Goal: Check status: Check status

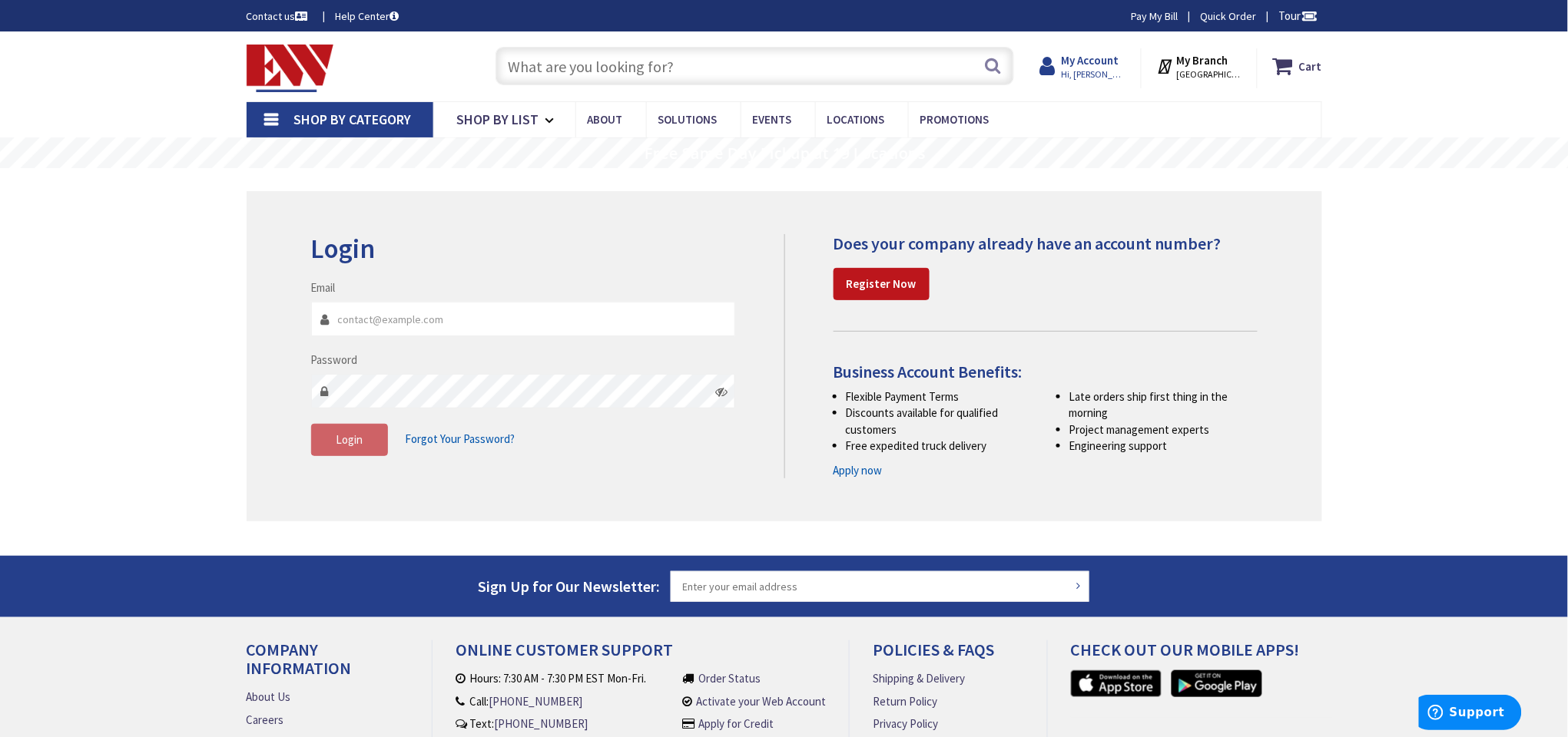
type input "[EMAIL_ADDRESS][DOMAIN_NAME]"
click at [1100, 69] on span "Hi, [PERSON_NAME]" at bounding box center [1094, 75] width 66 height 12
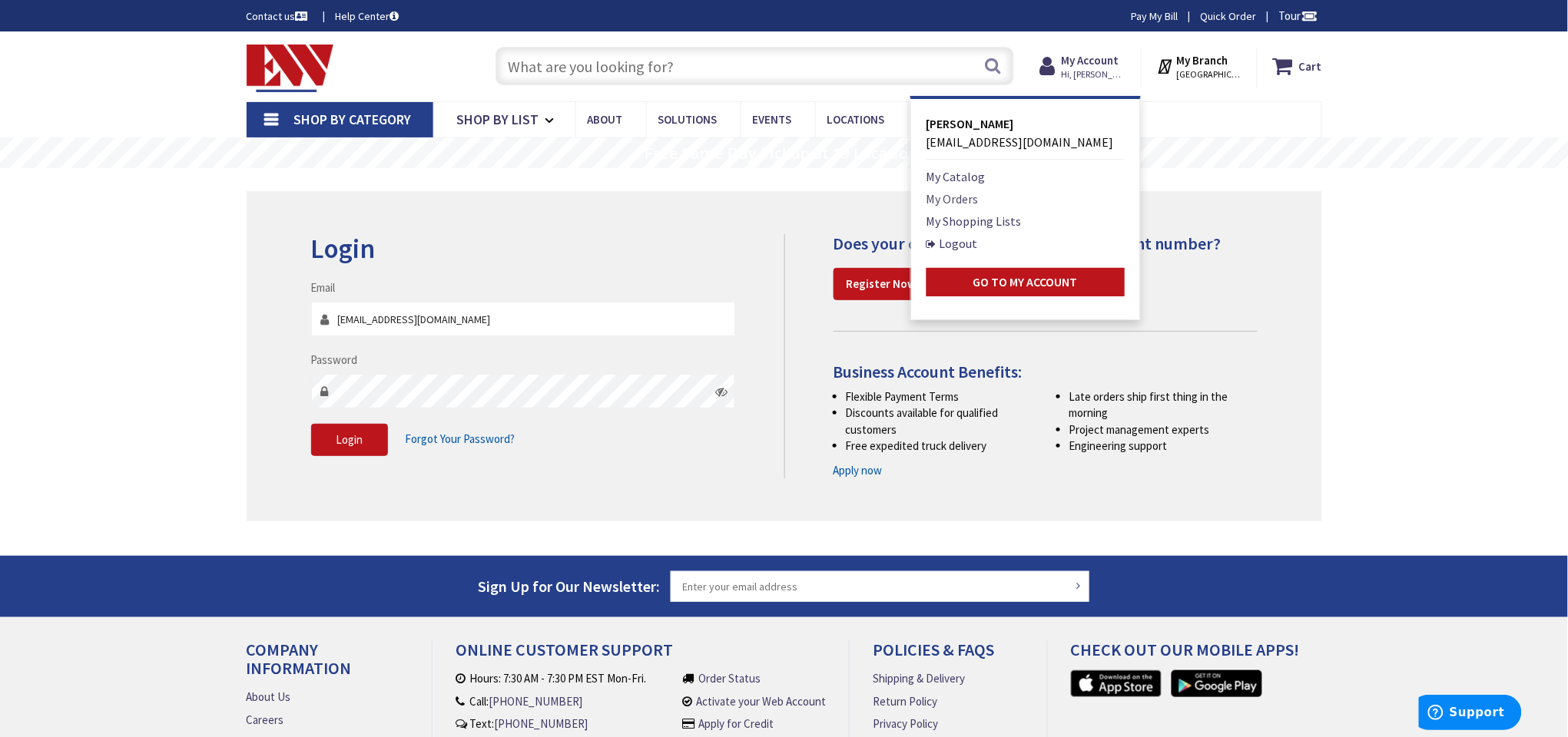
click at [945, 199] on link "My Orders" at bounding box center [953, 199] width 52 height 19
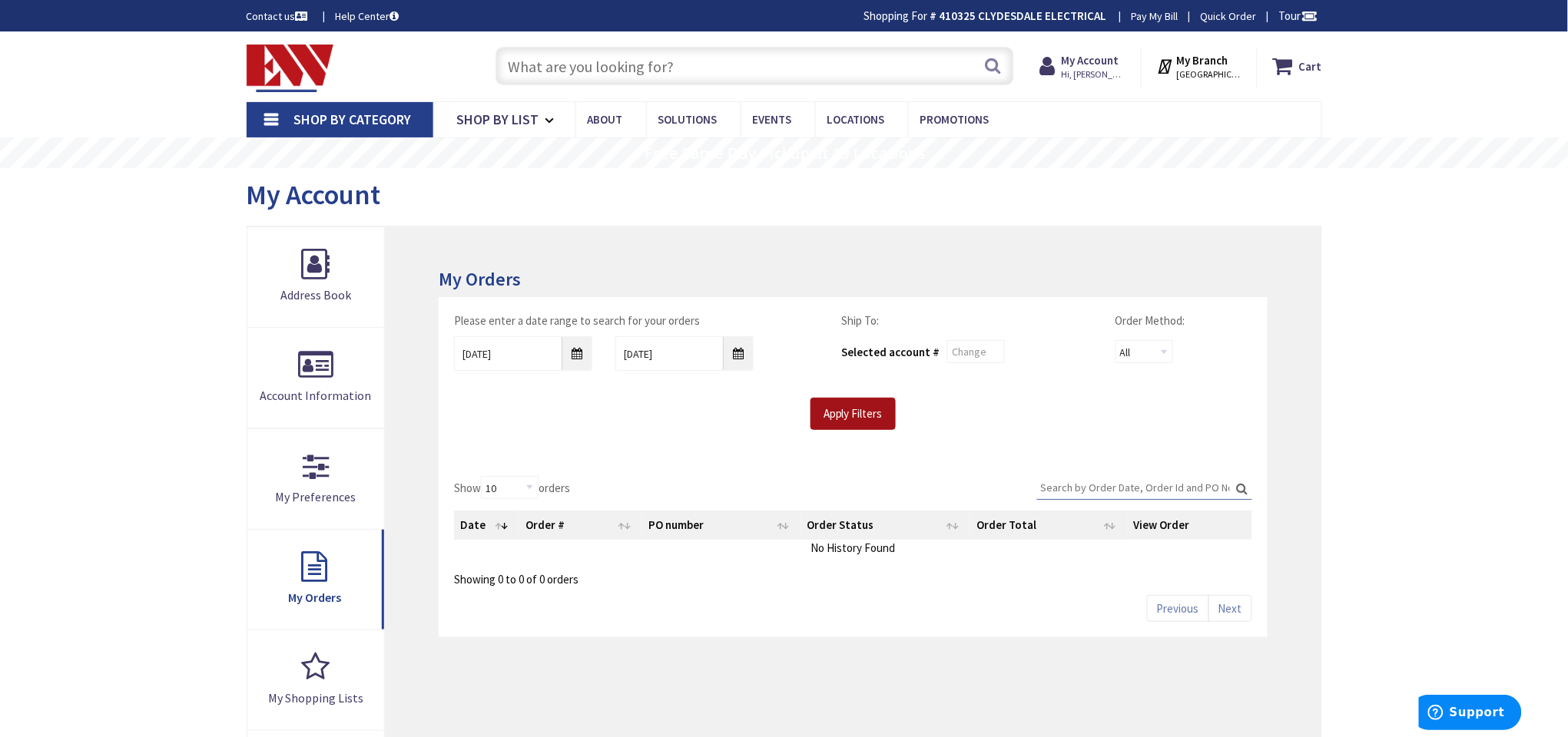
click at [839, 402] on input "Apply Filters" at bounding box center [853, 413] width 85 height 32
